Goal: Obtain resource: Download file/media

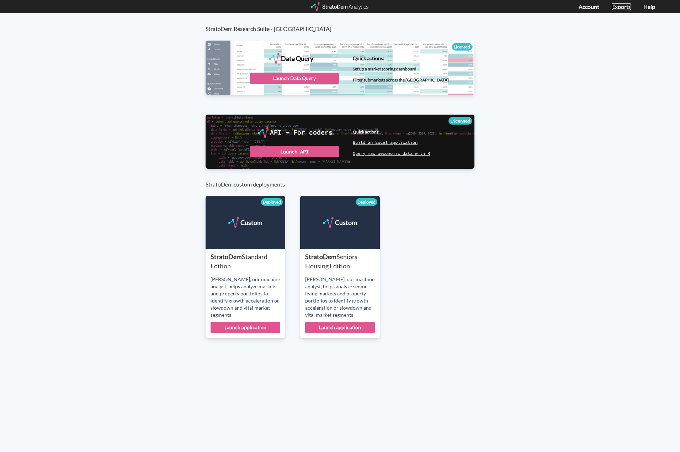
click at [620, 6] on link "Exports" at bounding box center [621, 6] width 19 height 7
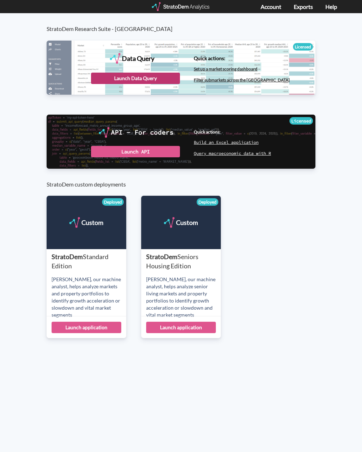
click at [162, 75] on div "Launch Data Query" at bounding box center [135, 78] width 89 height 11
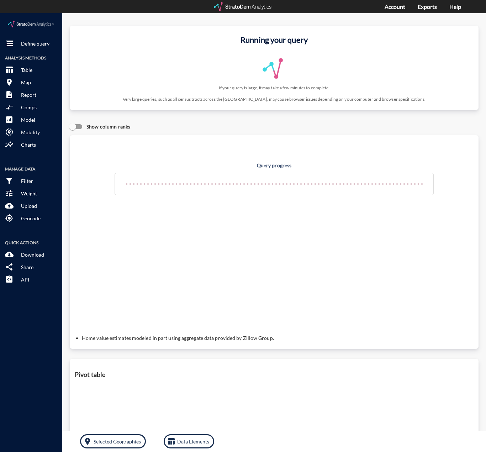
click div "storage Define query Analysis Methods table_chart Table room Map description Re…"
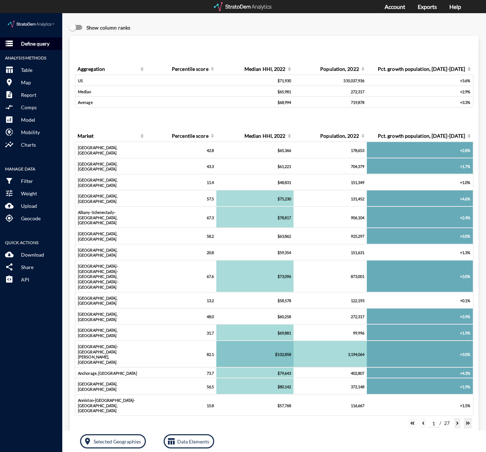
click p "Define query"
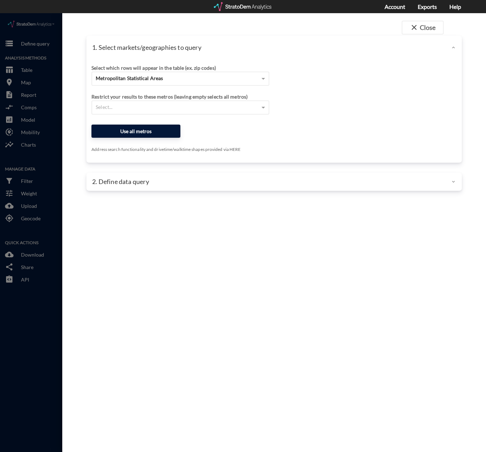
click button "Use all metros"
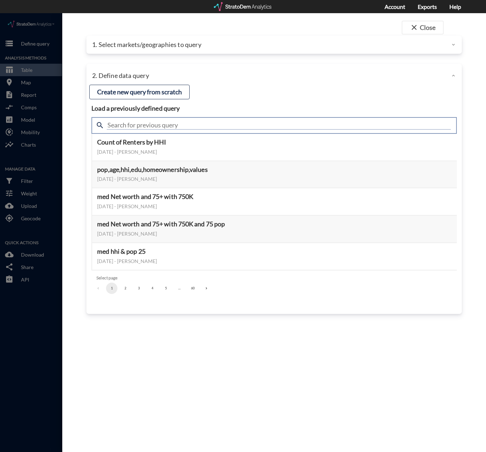
click input "text"
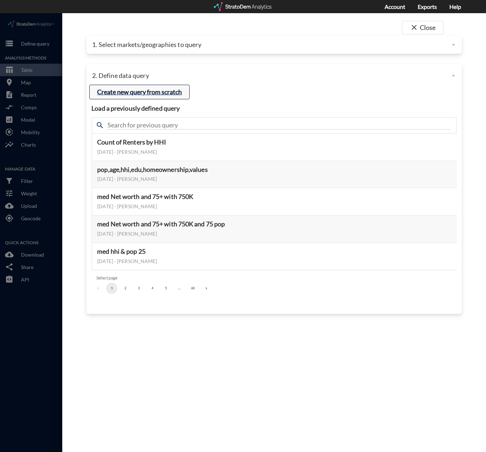
click button "Create new query from scratch"
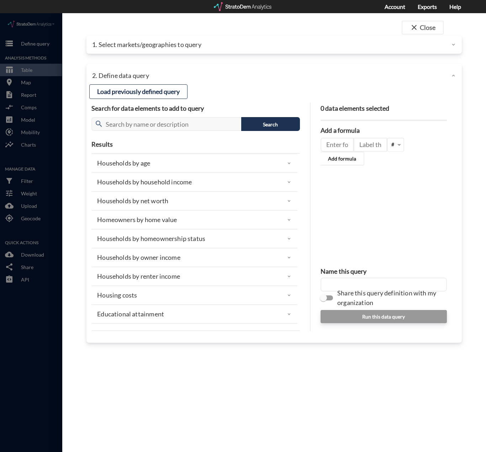
scroll to position [107, 0]
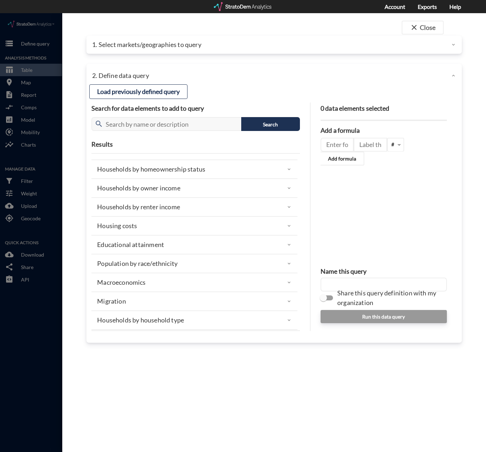
click div "Households by renter income"
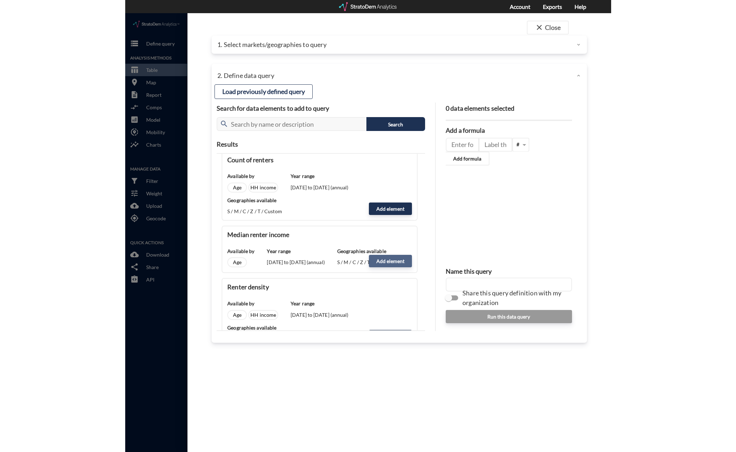
scroll to position [178, 0]
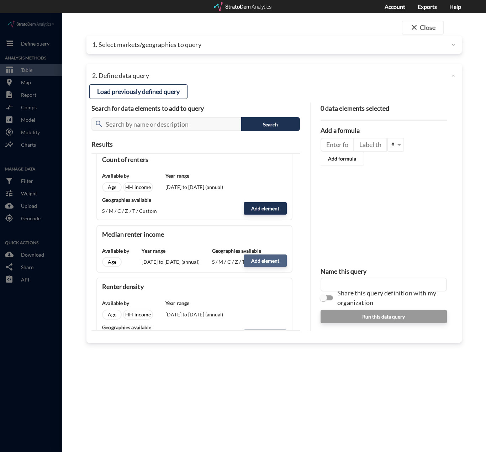
click button "Add element"
type input "RENTER_INCOME"
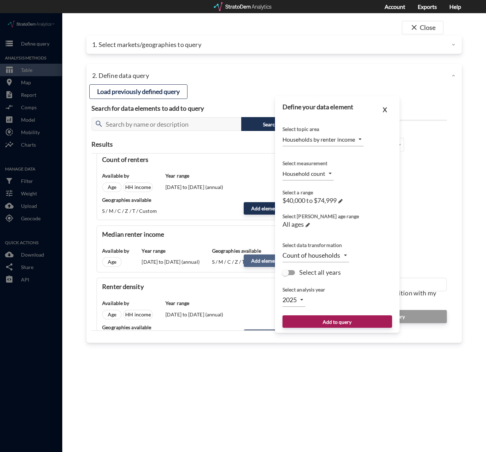
type input "MEDIAN"
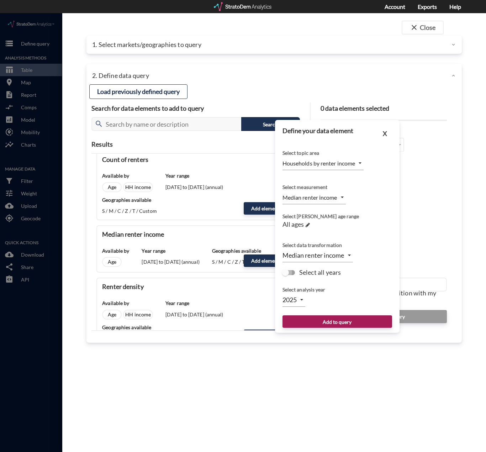
click input "Select all years"
checkbox input "true"
type input "TIME_SERIES_DL"
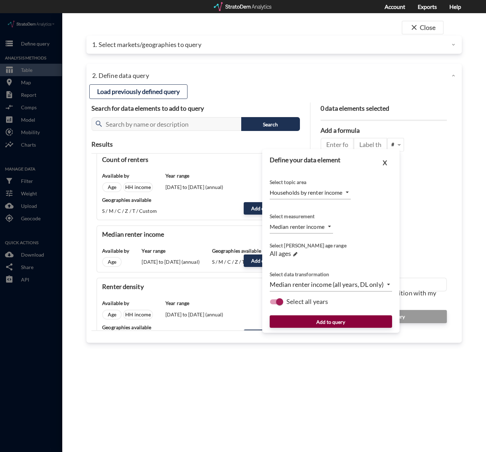
click button "Add to query"
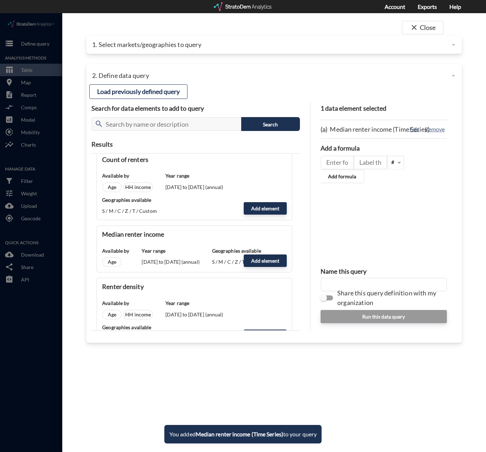
click input "text"
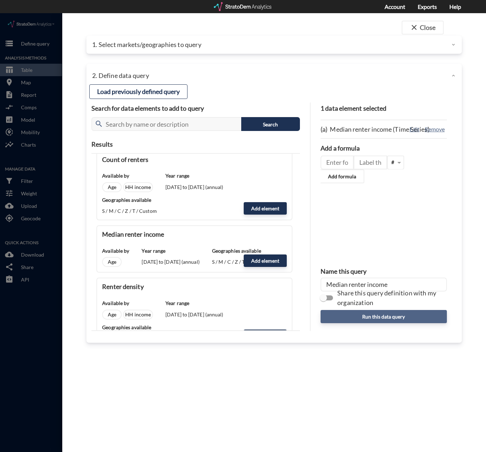
type input "Median renter income"
click button "Run this data query"
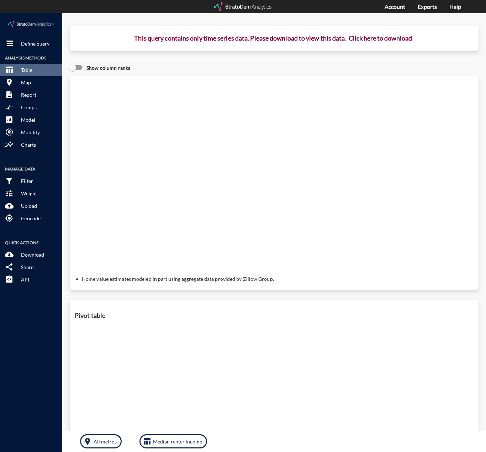
click button "Click here to download"
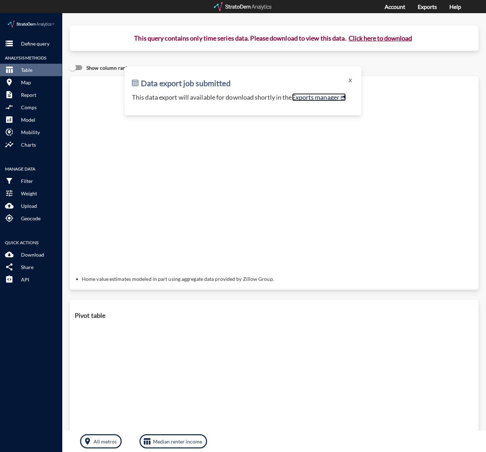
click link "Exports manager"
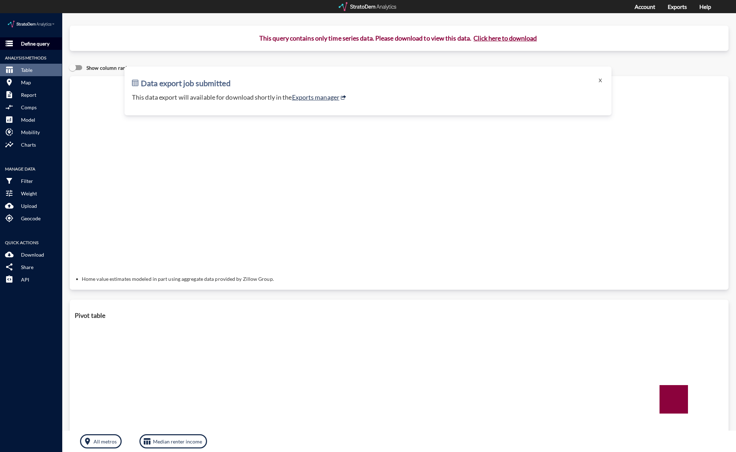
click p "Define query"
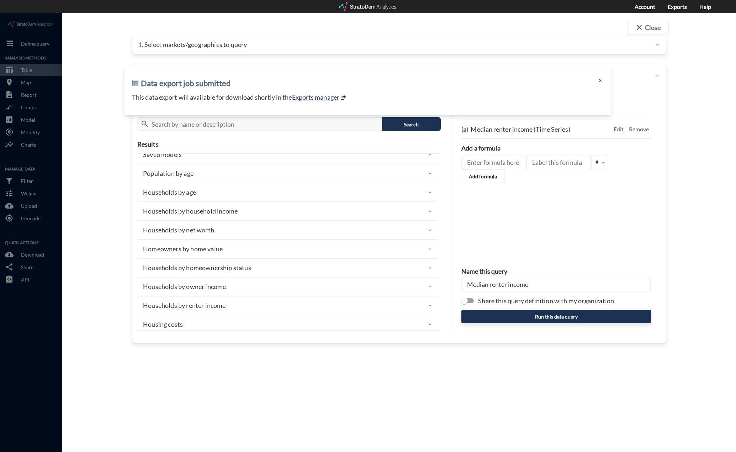
scroll to position [0, 0]
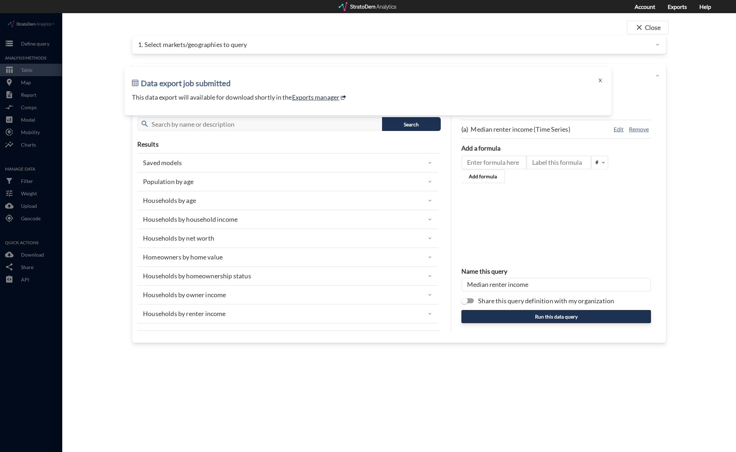
click div "Households by homeownership status"
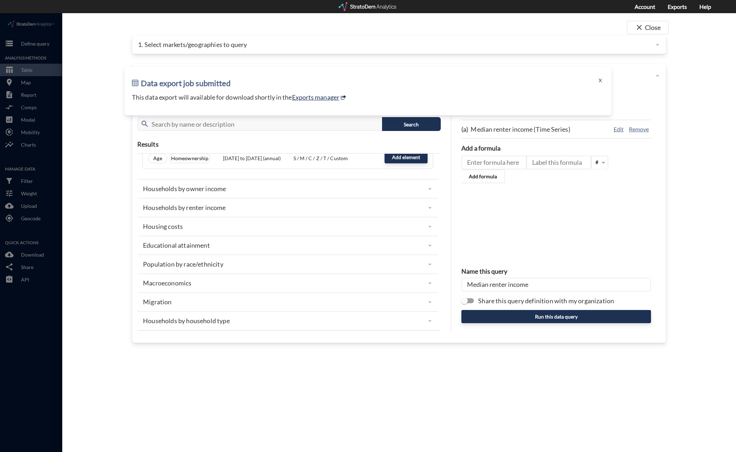
scroll to position [391, 0]
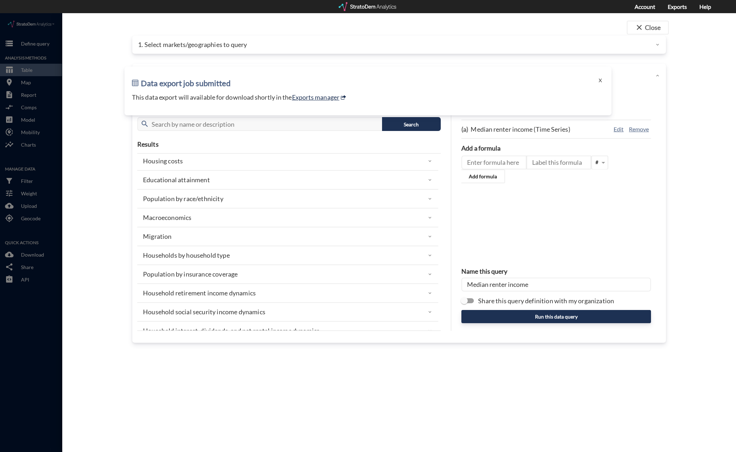
click div "Households by household type"
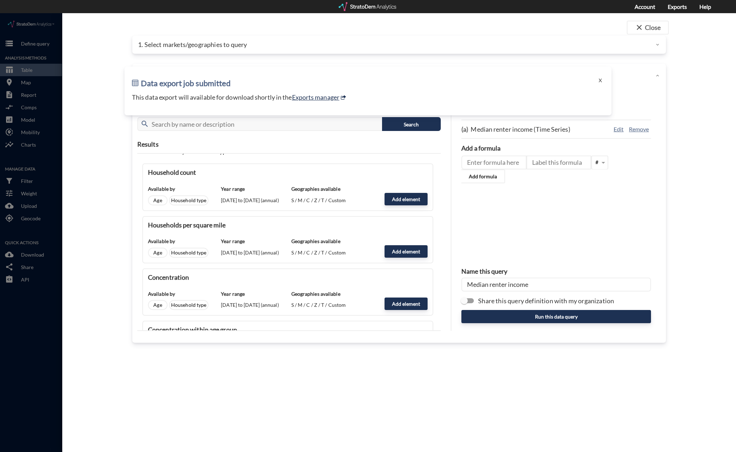
scroll to position [463, 0]
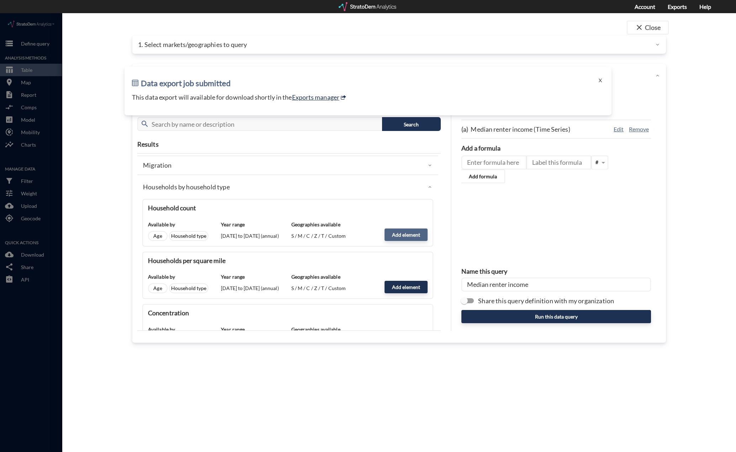
click button "Add element"
type input "HH_TYPE"
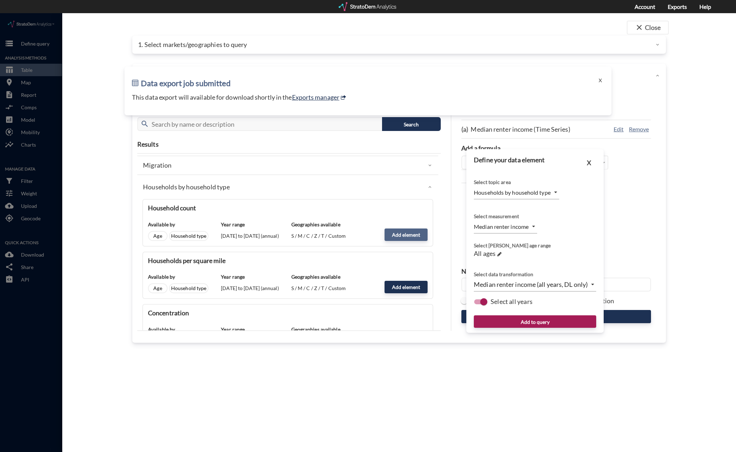
type input "COUNT"
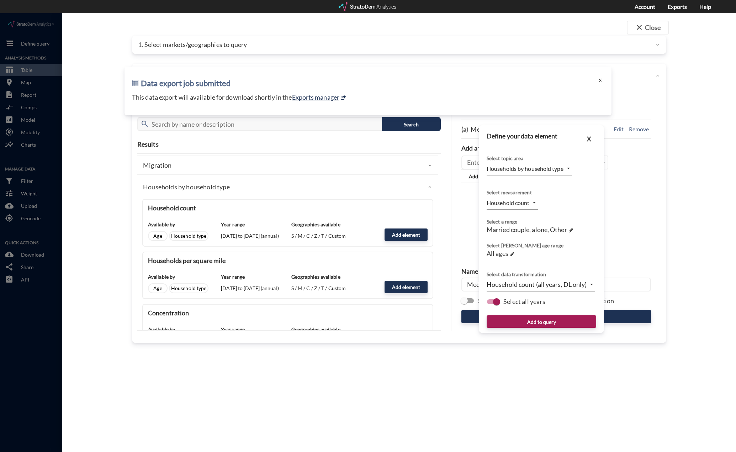
click body "/vantagepoint/us/-1 storage Define query Analysis Methods table_chart Table roo…"
drag, startPoint x: 535, startPoint y: 191, endPoint x: 544, endPoint y: 192, distance: 9.0
click li "Household count"
click span
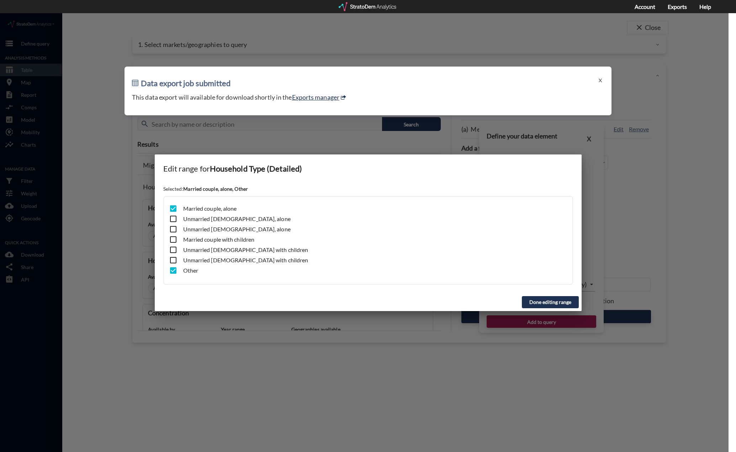
click button "Done editing range"
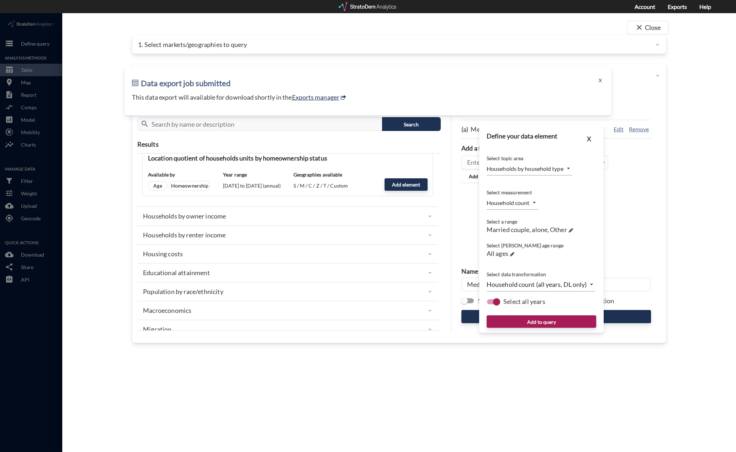
scroll to position [285, 0]
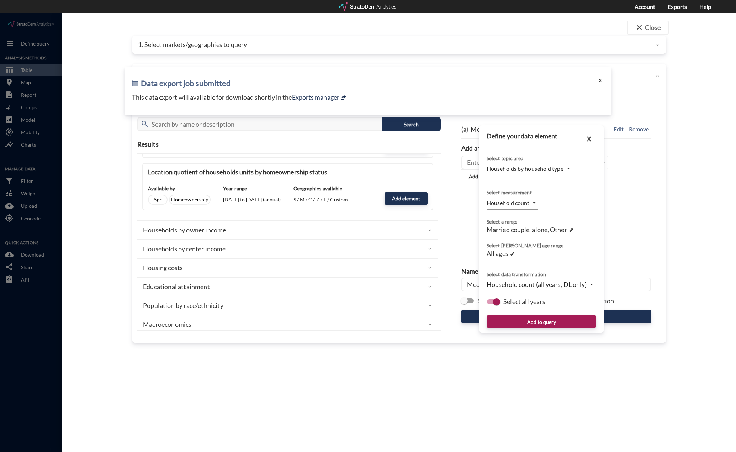
click p "Households by renter income"
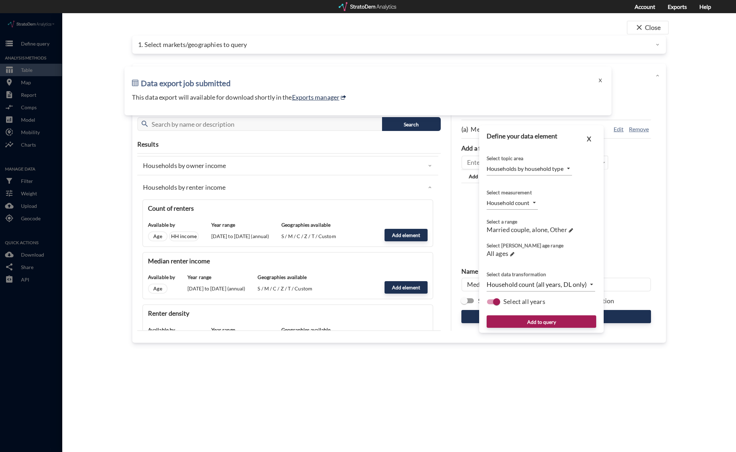
scroll to position [356, 0]
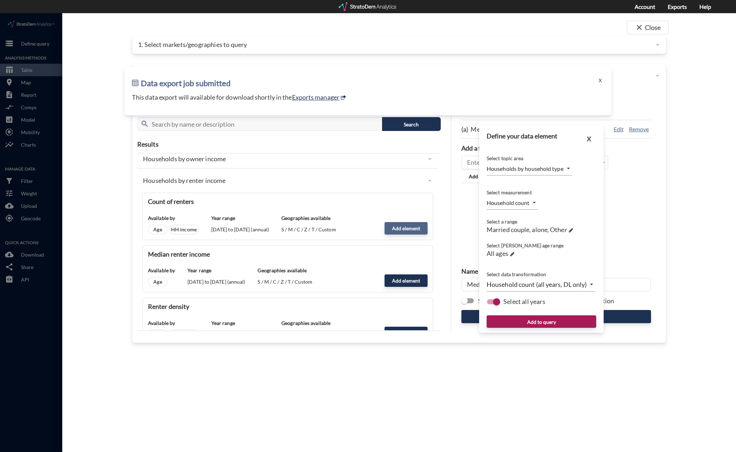
click button "Add element"
type input "RENTER_INCOME"
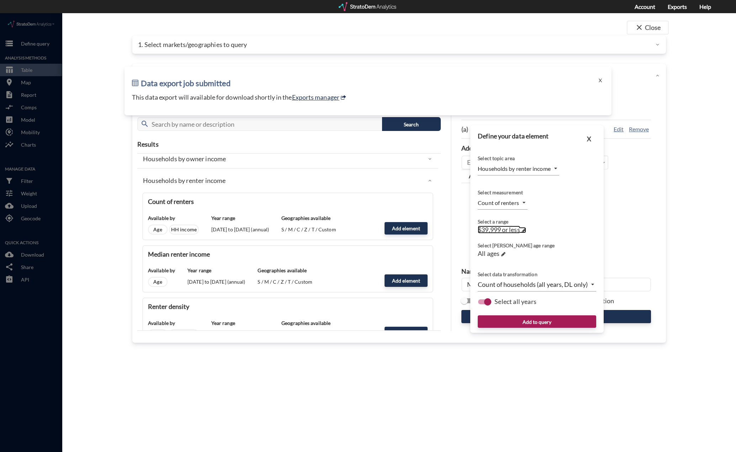
click span
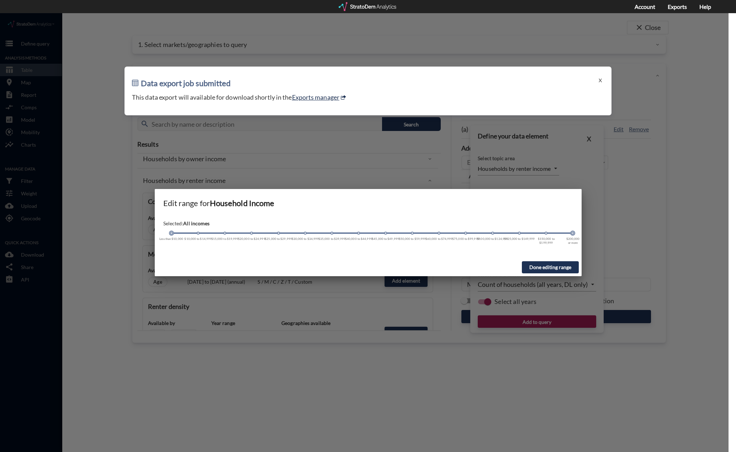
drag, startPoint x: 332, startPoint y: 220, endPoint x: 669, endPoint y: 224, distance: 336.3
click div "Edit range for Household Income Selected: All incomes Less than $10,000 $10,000…"
click button "Done editing range"
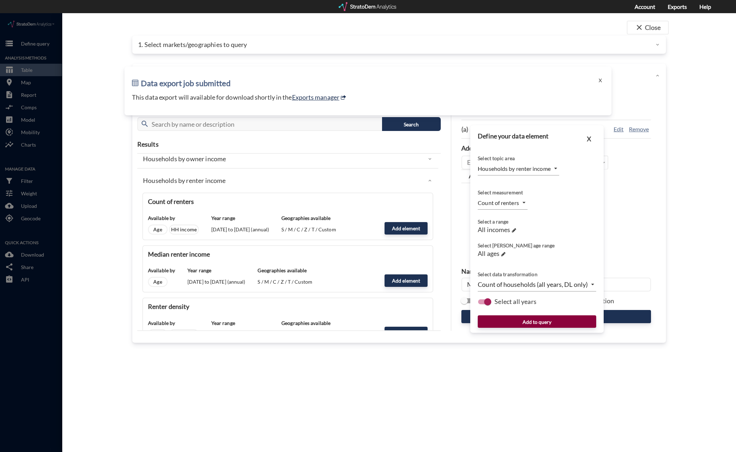
click button "Add to query"
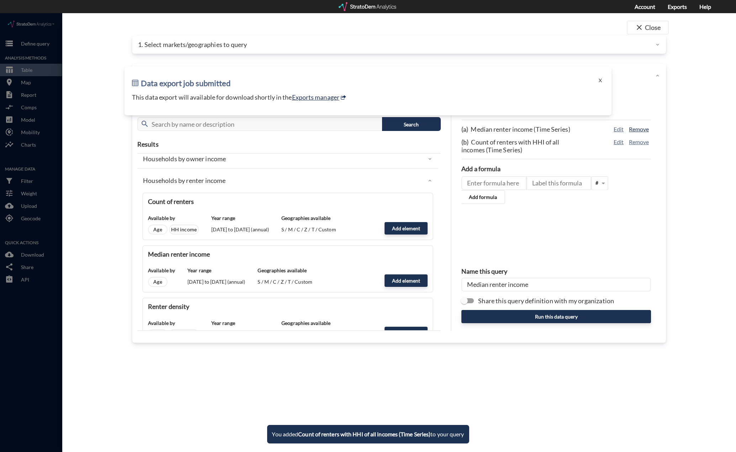
click button "Remove"
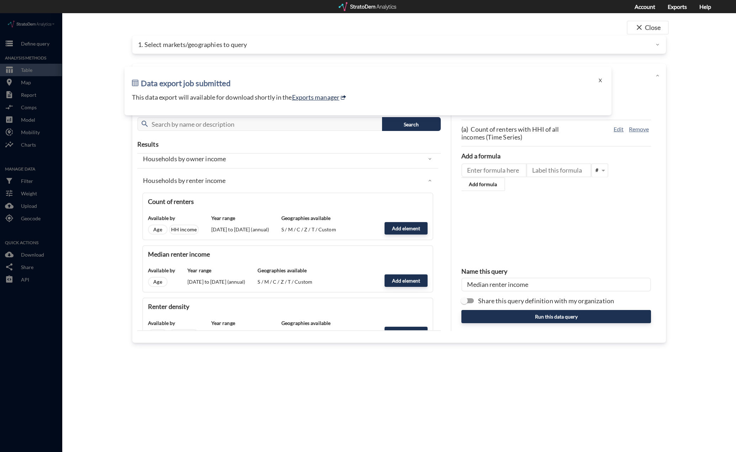
drag, startPoint x: 522, startPoint y: 274, endPoint x: 413, endPoint y: 274, distance: 108.9
click div "Load previously defined query Search for data elements to add to query search S…"
type input "renter household count"
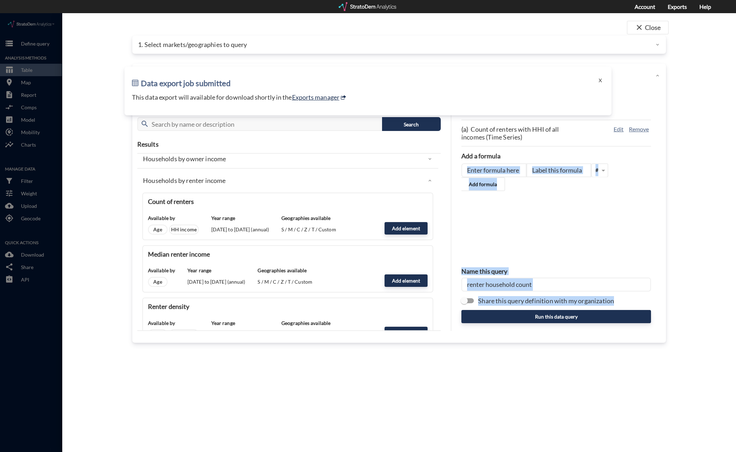
click div "1 data element selected (a) Count of renters with HHI of all incomes (Time Seri…"
click button "Run this data query"
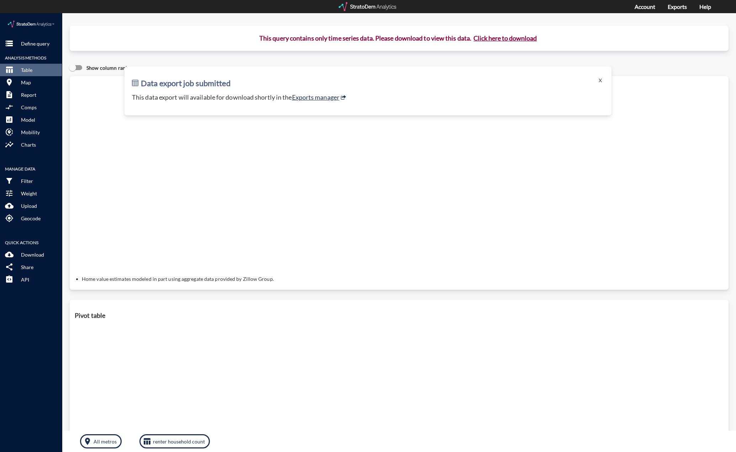
click p "This query contains only time series data. Please download to view this data. C…"
click button "Click here to download"
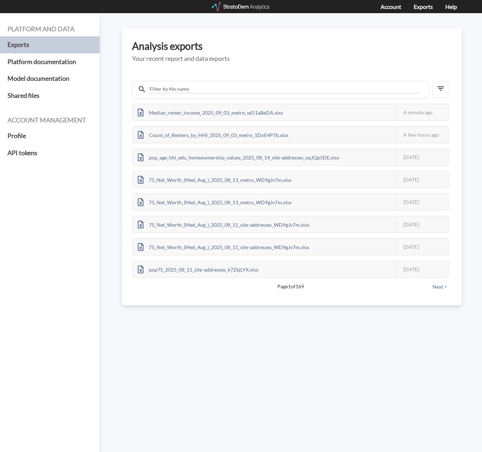
click at [60, 260] on div "Platform and data Exports Platform documentation Model documentation Shared fil…" at bounding box center [50, 240] width 100 height 454
click at [237, 115] on div "Median_renter_income_2025_09_03_metro_wD1aBeDA.xlsx" at bounding box center [210, 112] width 155 height 16
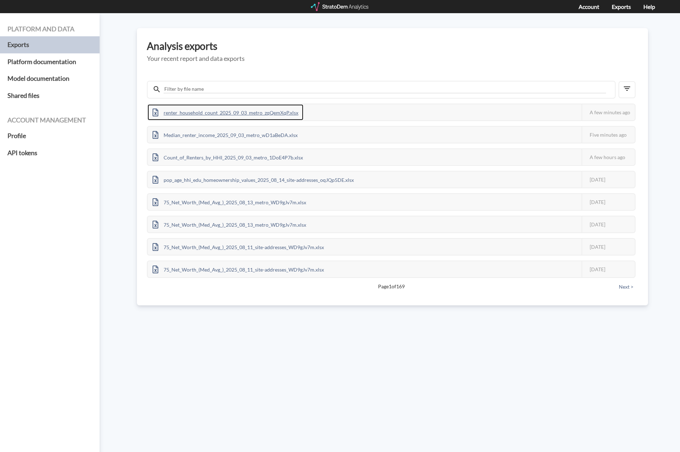
click at [207, 116] on div "renter_household_count_2025_09_03_metro_zqQemXqP.xlsx" at bounding box center [226, 112] width 156 height 16
